Goal: Task Accomplishment & Management: Manage account settings

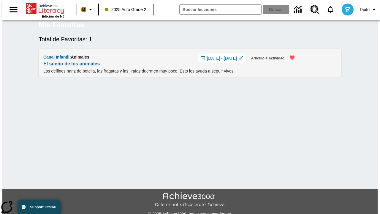
click at [226, 61] on span "[DATE] - [DATE]" at bounding box center [222, 58] width 30 height 6
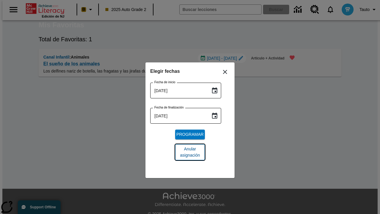
click at [190, 152] on span "Anular asignación" at bounding box center [190, 152] width 20 height 12
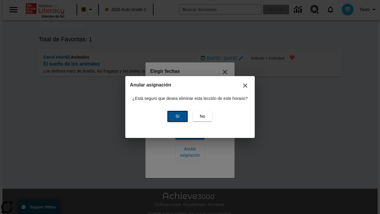
click at [177, 116] on span "Sí" at bounding box center [177, 116] width 4 height 6
